Goal: Task Accomplishment & Management: Complete application form

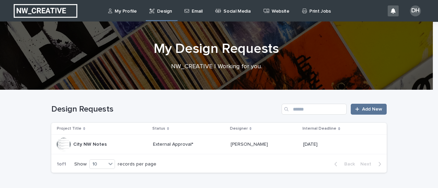
click at [192, 13] on p "Email" at bounding box center [196, 7] width 11 height 14
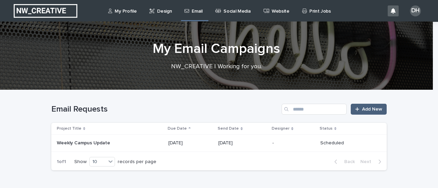
click at [369, 108] on span "Add New" at bounding box center [372, 109] width 20 height 5
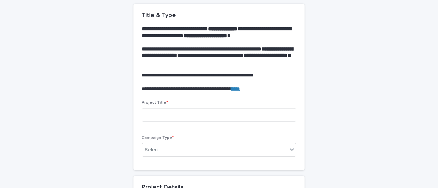
scroll to position [68, 0]
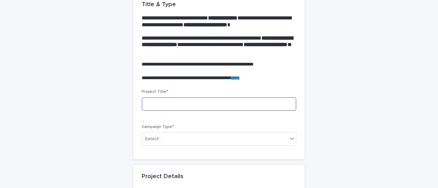
click at [228, 106] on input at bounding box center [219, 104] width 155 height 14
type input "**********"
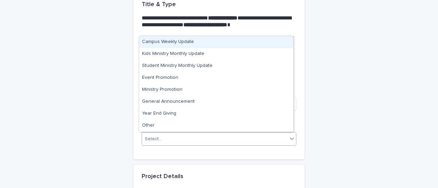
click at [209, 138] on div "Select..." at bounding box center [214, 139] width 145 height 11
click at [190, 43] on div "Campus Weekly Update" at bounding box center [216, 42] width 154 height 12
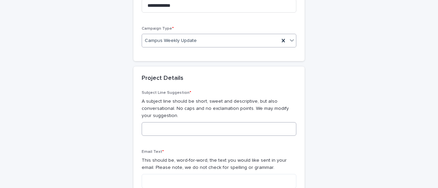
scroll to position [205, 0]
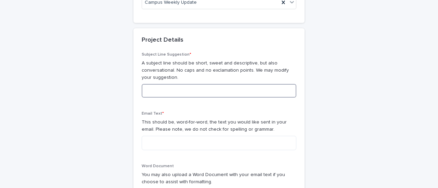
click at [205, 90] on input at bounding box center [219, 91] width 155 height 14
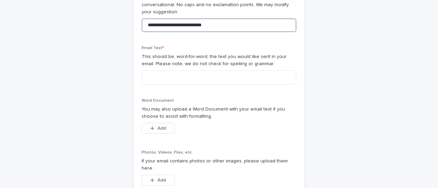
scroll to position [273, 0]
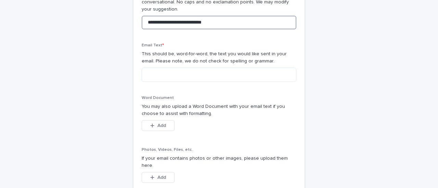
type input "**********"
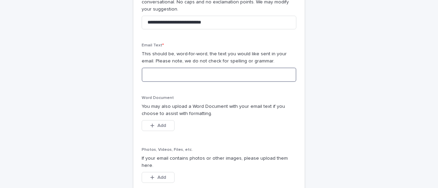
click at [166, 76] on textarea at bounding box center [219, 75] width 155 height 14
paste textarea "**********"
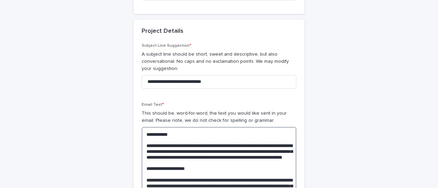
scroll to position [216, 0]
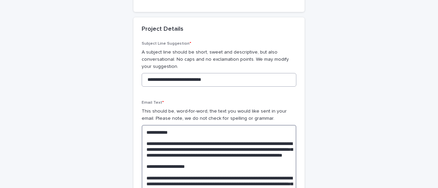
type textarea "**********"
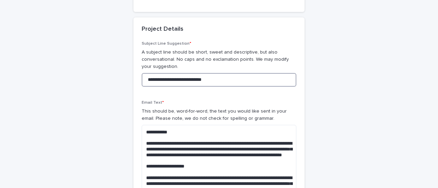
drag, startPoint x: 218, startPoint y: 80, endPoint x: 140, endPoint y: 79, distance: 78.6
click at [142, 80] on input "**********" at bounding box center [219, 80] width 155 height 14
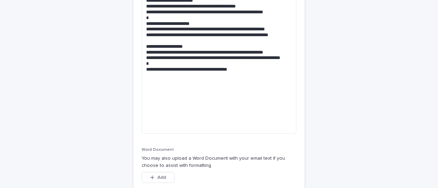
scroll to position [626, 0]
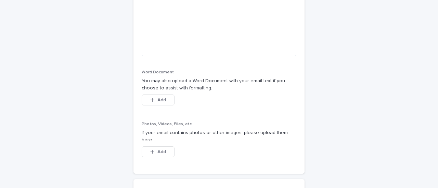
type input "**********"
click at [157, 100] on span "Add" at bounding box center [161, 100] width 9 height 5
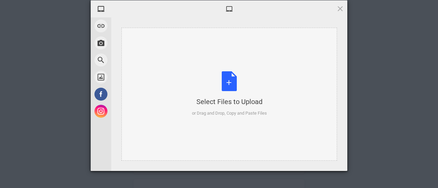
click at [232, 103] on div "Select Files to Upload" at bounding box center [229, 102] width 75 height 10
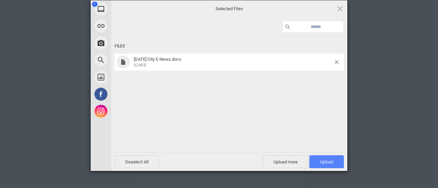
click at [326, 162] on span "Upload 1" at bounding box center [326, 162] width 13 height 5
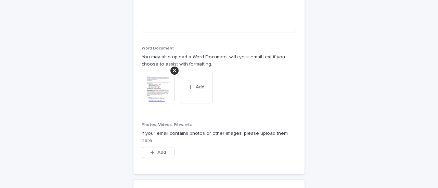
scroll to position [660, 0]
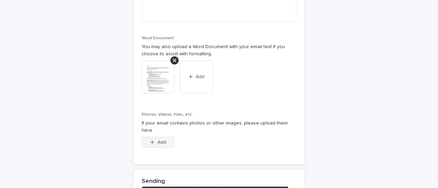
click at [157, 140] on span "Add" at bounding box center [161, 142] width 9 height 5
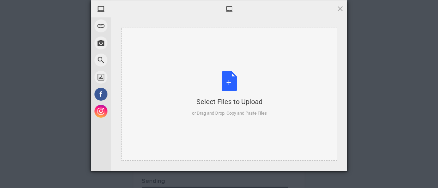
click at [229, 102] on div "Select Files to Upload" at bounding box center [229, 102] width 75 height 10
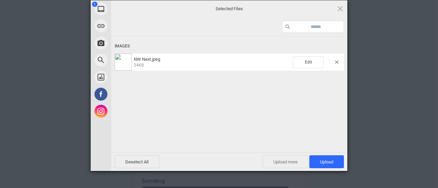
click at [276, 162] on span "Upload more" at bounding box center [285, 162] width 45 height 13
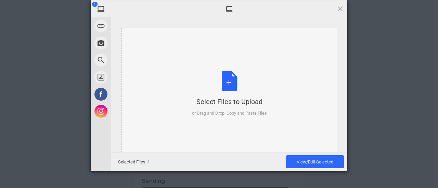
click at [231, 102] on div "Select Files to Upload" at bounding box center [229, 102] width 75 height 10
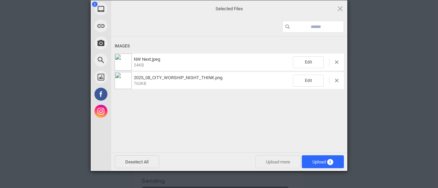
click at [267, 163] on span "Upload more" at bounding box center [277, 162] width 45 height 13
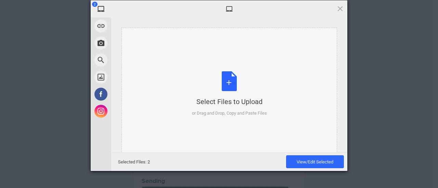
click at [241, 104] on div "Select Files to Upload" at bounding box center [229, 102] width 75 height 10
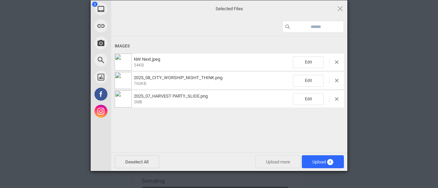
click at [278, 162] on span "Upload more" at bounding box center [277, 162] width 45 height 13
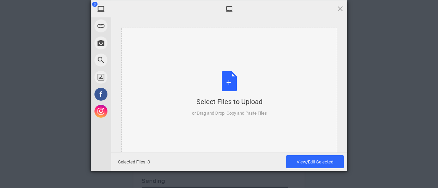
click at [242, 97] on div "Select Files to Upload" at bounding box center [229, 102] width 75 height 10
click at [232, 102] on div "Select Files to Upload" at bounding box center [229, 102] width 75 height 10
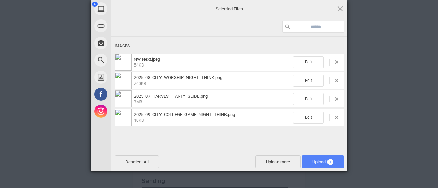
click at [326, 160] on span "Upload 4" at bounding box center [322, 162] width 21 height 5
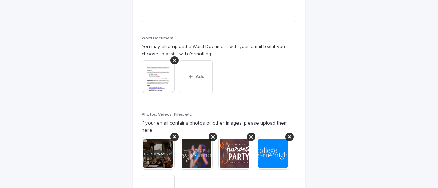
click at [229, 148] on img at bounding box center [234, 153] width 33 height 33
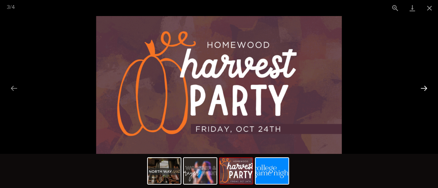
click at [422, 90] on button "Next slide" at bounding box center [423, 88] width 14 height 13
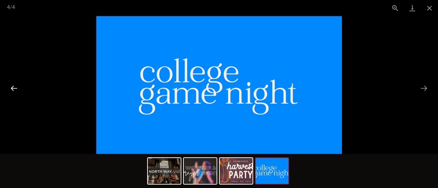
click at [14, 86] on button "Previous slide" at bounding box center [14, 88] width 14 height 13
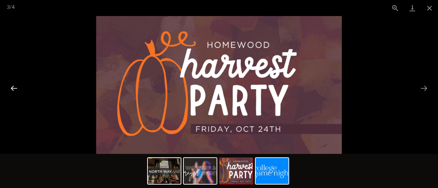
click at [14, 86] on button "Previous slide" at bounding box center [14, 88] width 14 height 13
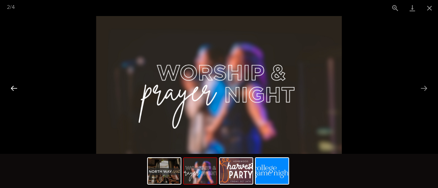
click at [14, 86] on button "Previous slide" at bounding box center [14, 88] width 14 height 13
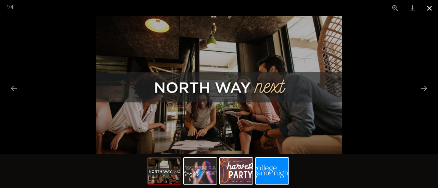
click at [428, 10] on button "Close gallery" at bounding box center [428, 8] width 17 height 16
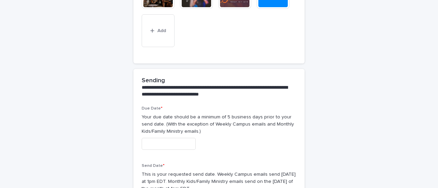
scroll to position [831, 0]
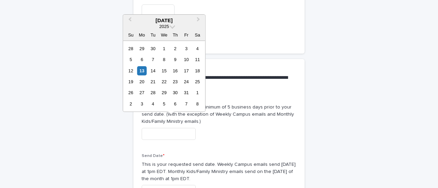
click at [176, 128] on input "text" at bounding box center [169, 134] width 54 height 12
click at [142, 71] on div "13" at bounding box center [141, 70] width 9 height 9
type input "**********"
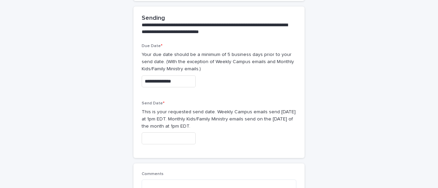
scroll to position [900, 0]
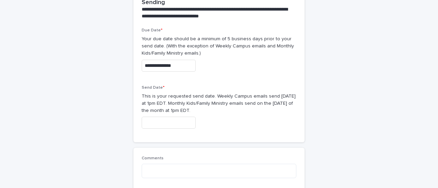
click at [179, 117] on input "text" at bounding box center [169, 123] width 54 height 12
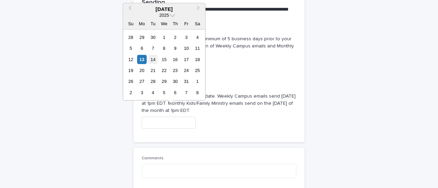
click at [155, 59] on div "14" at bounding box center [152, 59] width 9 height 9
type input "**********"
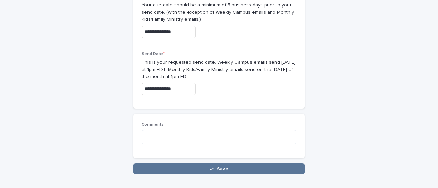
scroll to position [965, 0]
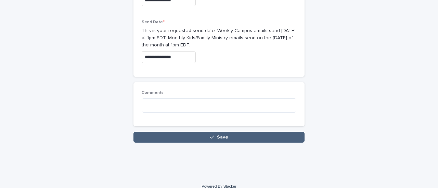
click at [204, 132] on button "Save" at bounding box center [218, 137] width 171 height 11
